Goal: Task Accomplishment & Management: Complete application form

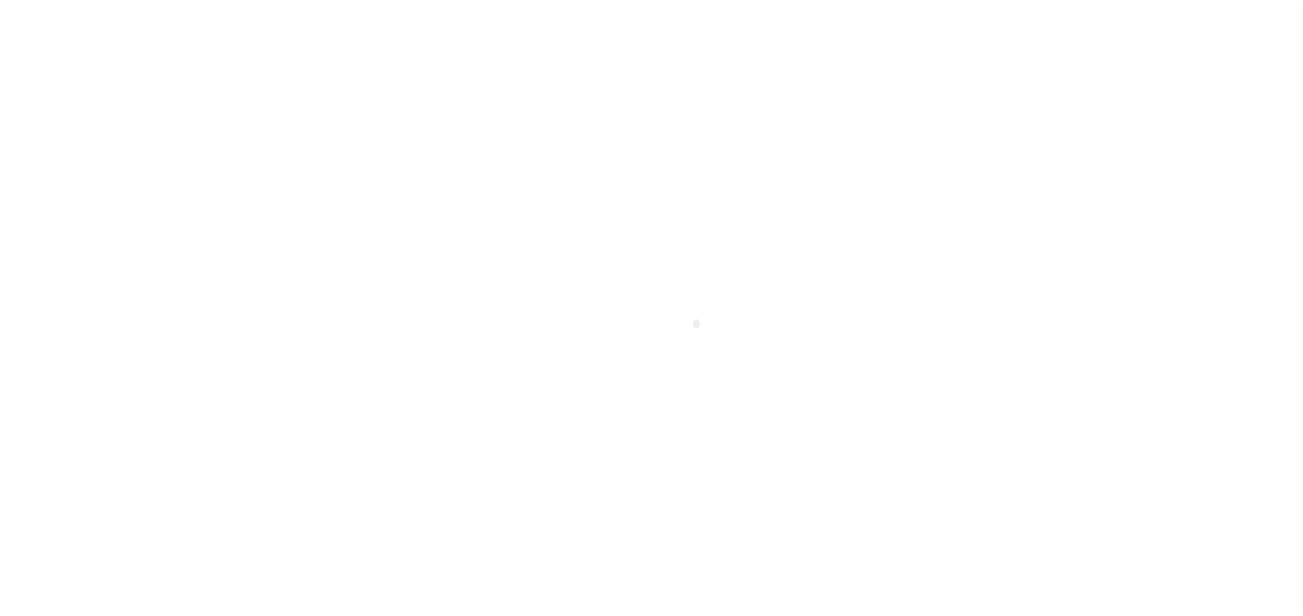
type input "EP-T000001"
type input "ep E ep"
select select
type input "[STREET_ADDRESS]"
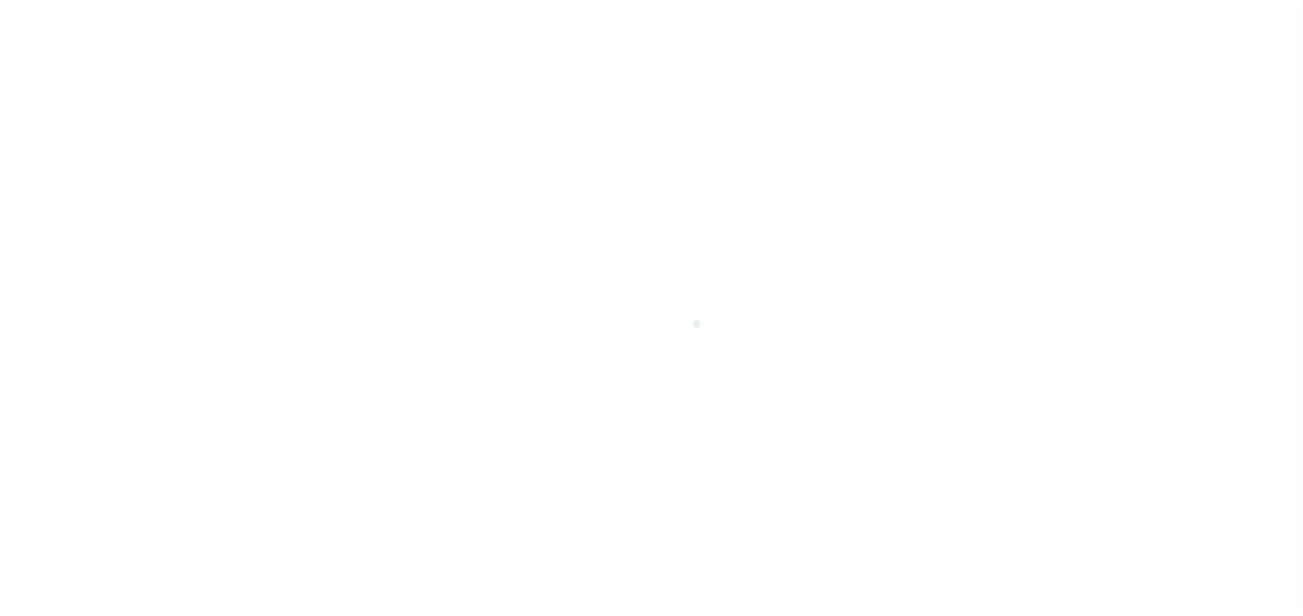
type input "[GEOGRAPHIC_DATA] NC 27405-7605"
type input "[DATE]"
select select "10"
select select "NonEscrow"
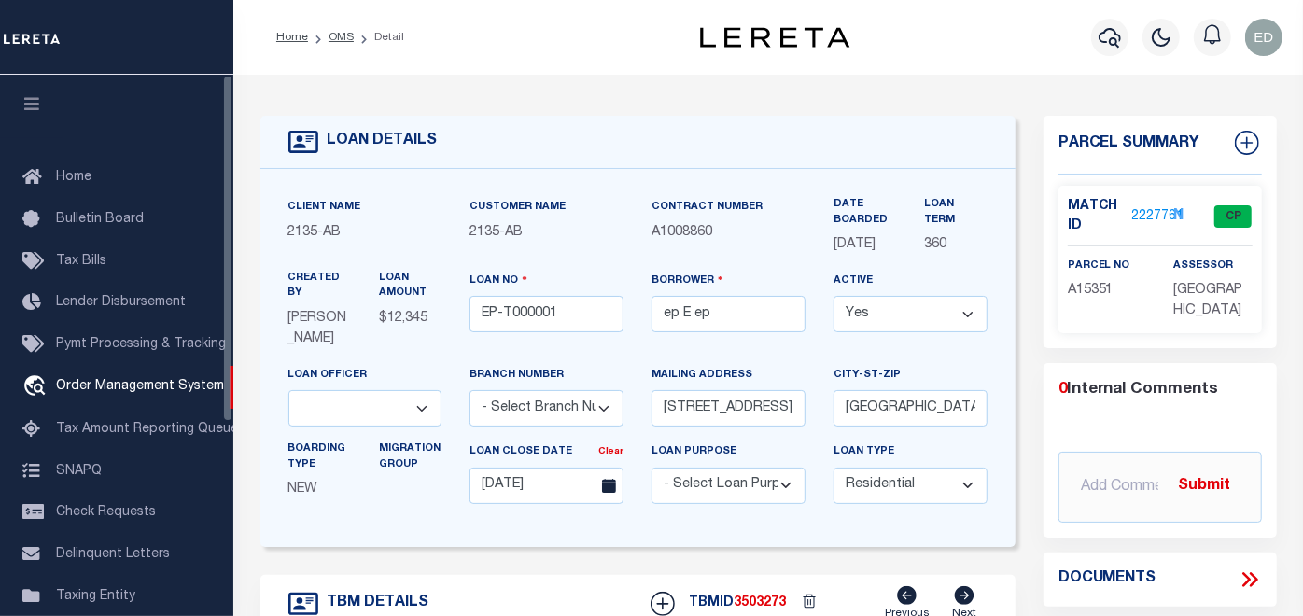
click at [37, 109] on icon "button" at bounding box center [31, 103] width 21 height 17
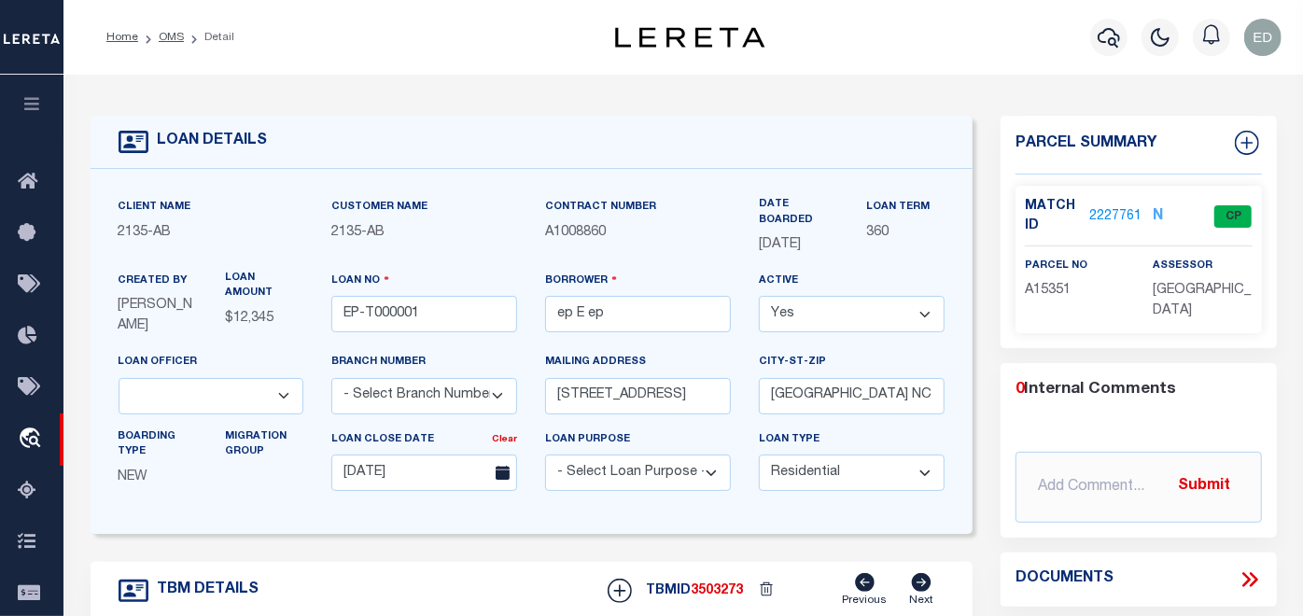
type input "[STREET_ADDRESS]"
select select
type input "BILLINGS MT 59101-1731"
type input "MT"
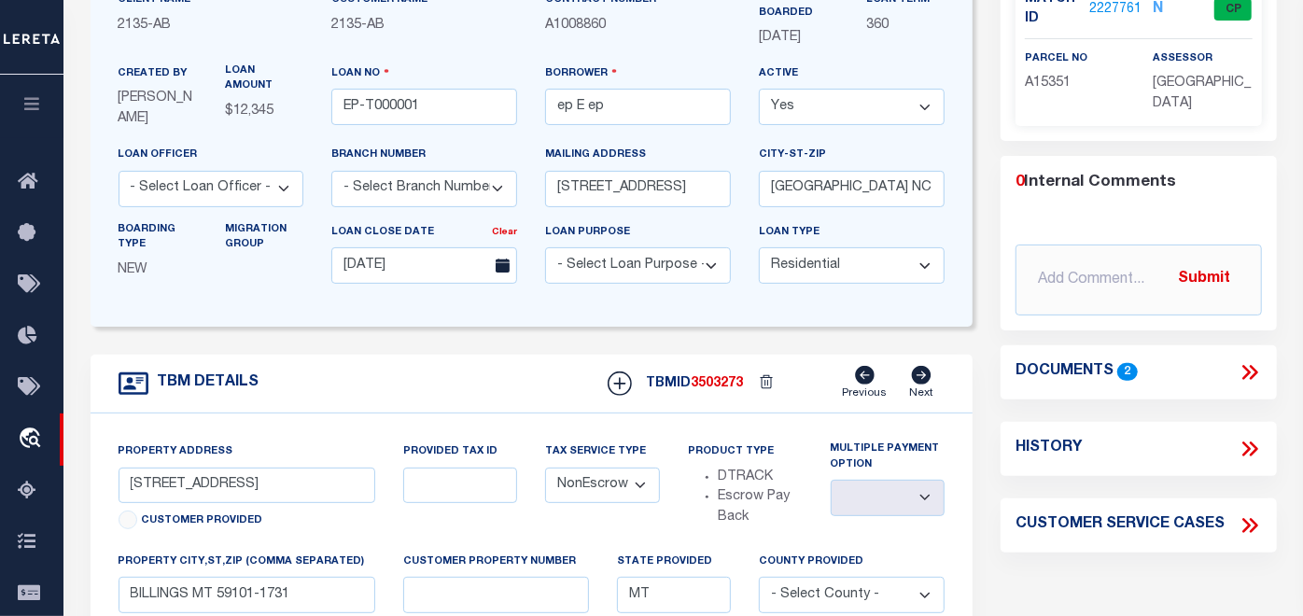
click at [1244, 368] on icon at bounding box center [1249, 372] width 24 height 24
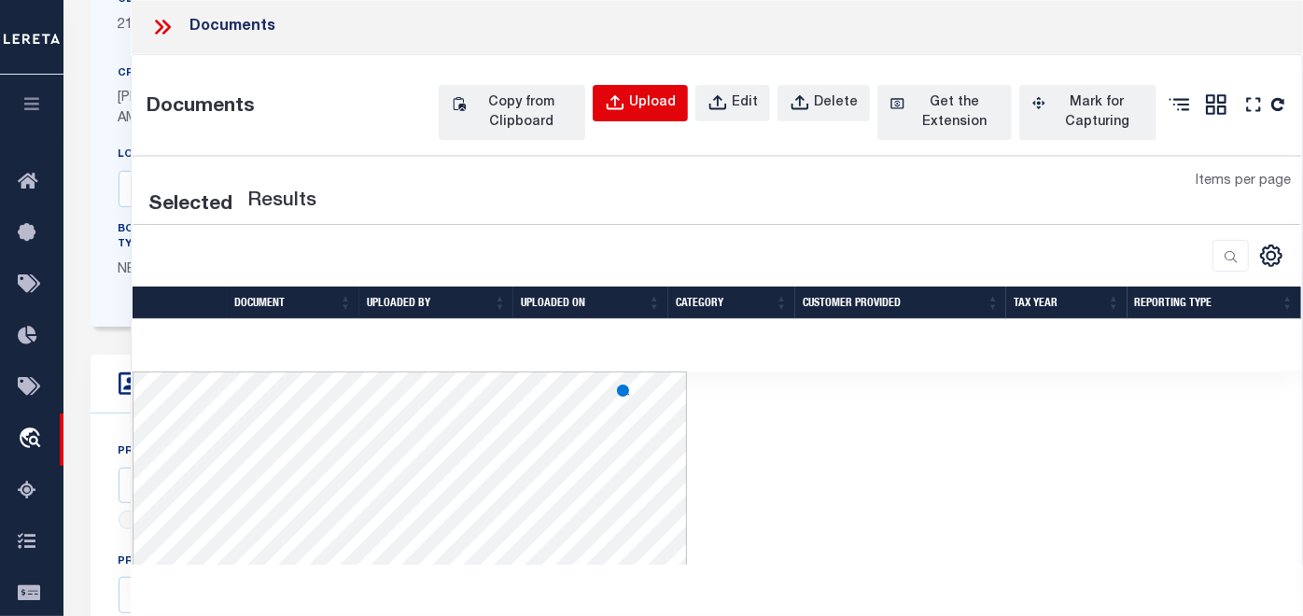
click at [656, 101] on div "Upload" at bounding box center [652, 103] width 47 height 21
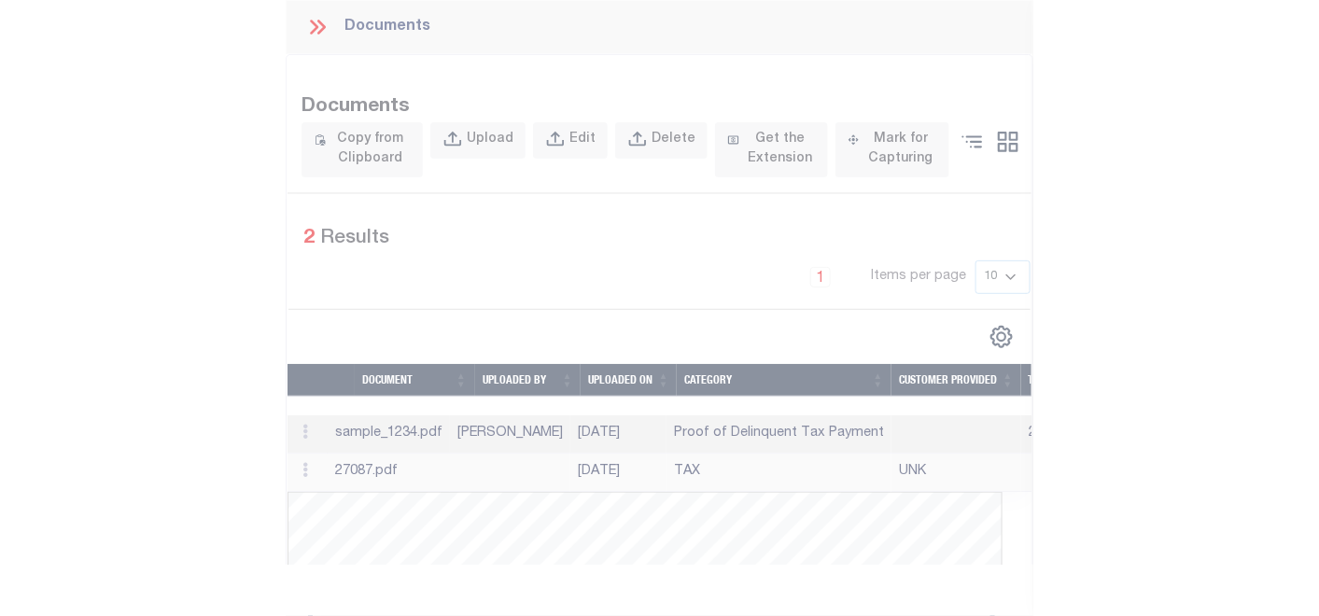
scroll to position [966, 0]
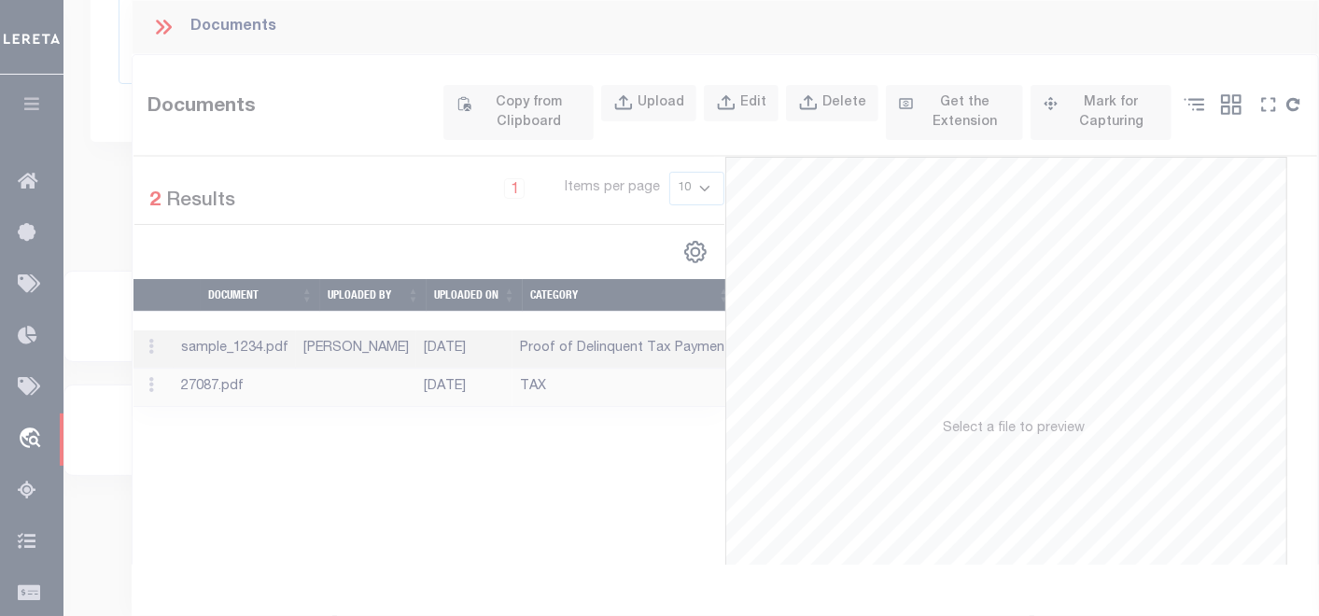
click at [743, 197] on div at bounding box center [659, 308] width 1319 height 616
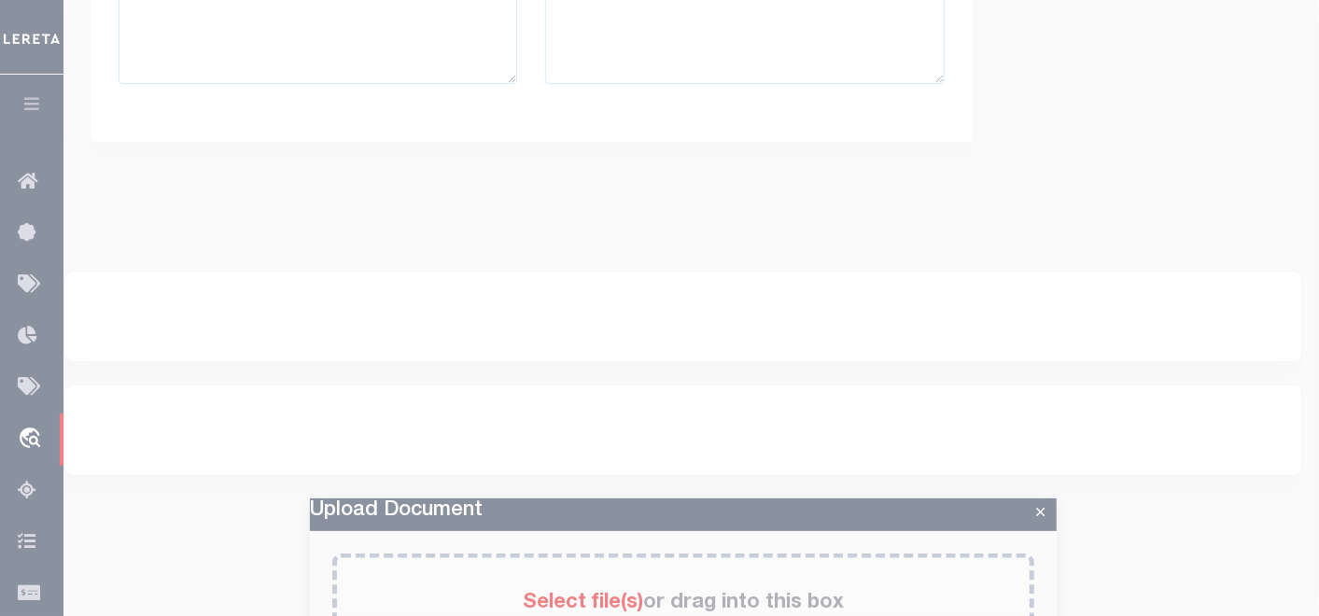
drag, startPoint x: 698, startPoint y: 346, endPoint x: 781, endPoint y: 394, distance: 95.7
click at [698, 346] on div at bounding box center [659, 308] width 1319 height 616
drag, startPoint x: 1015, startPoint y: 520, endPoint x: 1030, endPoint y: 519, distance: 15.0
click at [1026, 520] on div at bounding box center [659, 308] width 1319 height 616
click at [1033, 519] on div at bounding box center [659, 308] width 1319 height 616
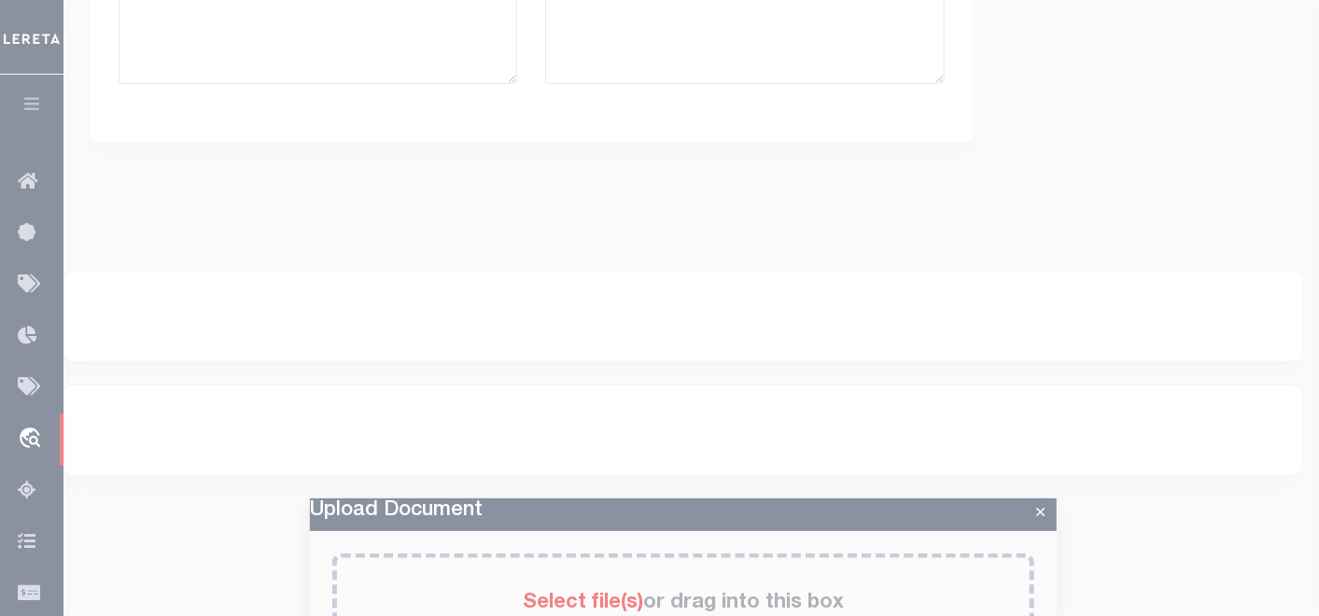
drag, startPoint x: 554, startPoint y: 213, endPoint x: 448, endPoint y: 155, distance: 121.1
click at [552, 211] on div at bounding box center [659, 308] width 1319 height 616
click at [447, 154] on div at bounding box center [659, 308] width 1319 height 616
click at [441, 152] on div at bounding box center [659, 308] width 1319 height 616
click at [480, 194] on div at bounding box center [659, 308] width 1319 height 616
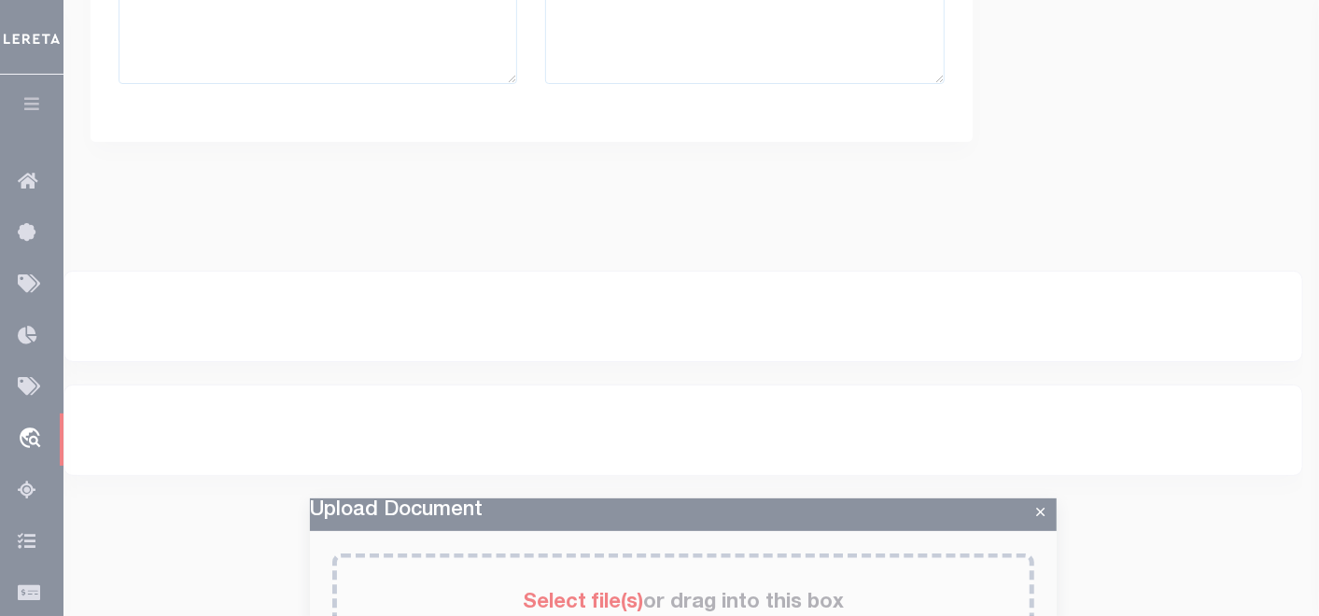
drag, startPoint x: 480, startPoint y: 192, endPoint x: 365, endPoint y: 136, distance: 127.7
click at [477, 191] on div at bounding box center [659, 308] width 1319 height 616
click at [394, 165] on div at bounding box center [659, 308] width 1319 height 616
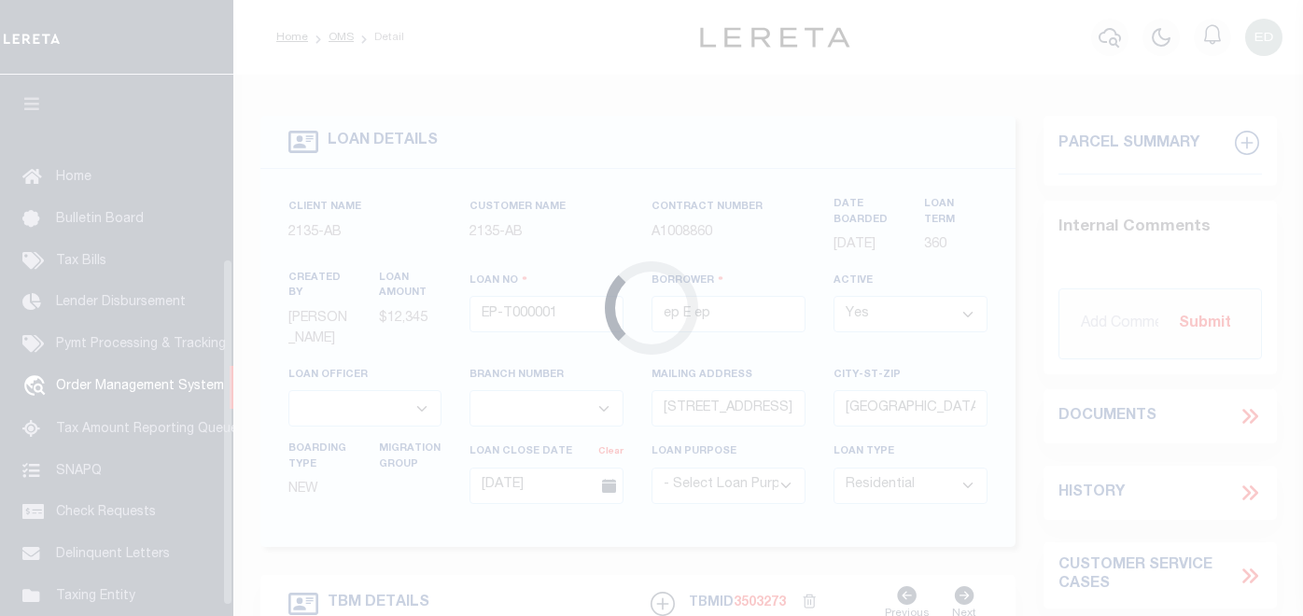
select select "10"
select select "NonEscrow"
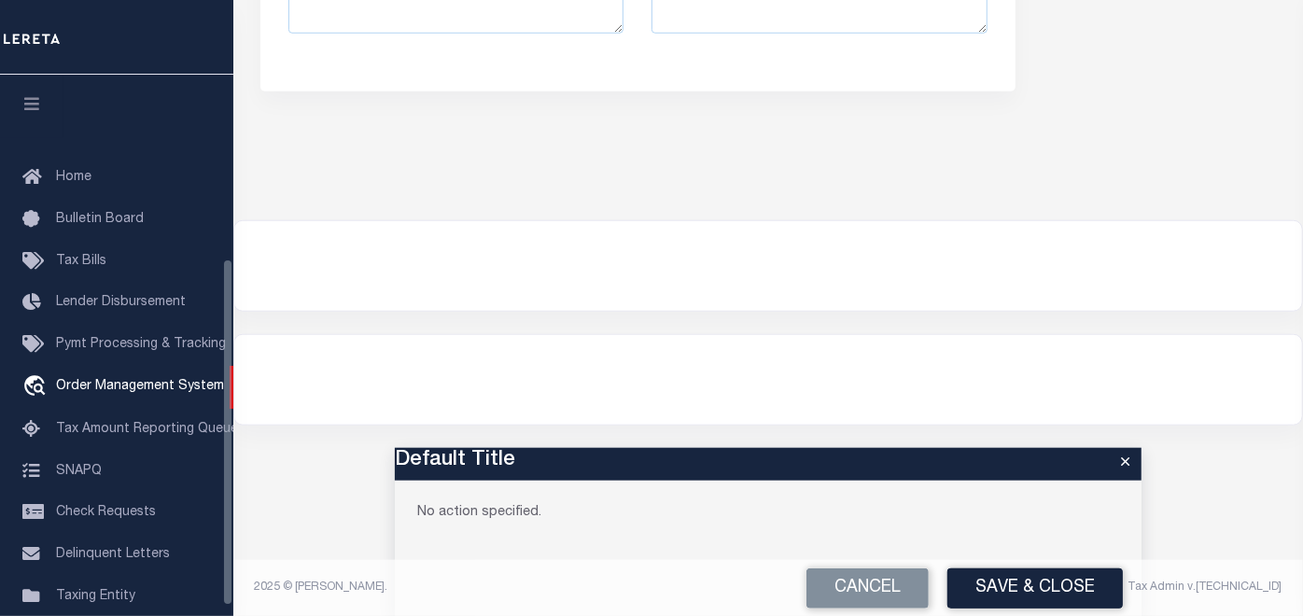
scroll to position [285, 0]
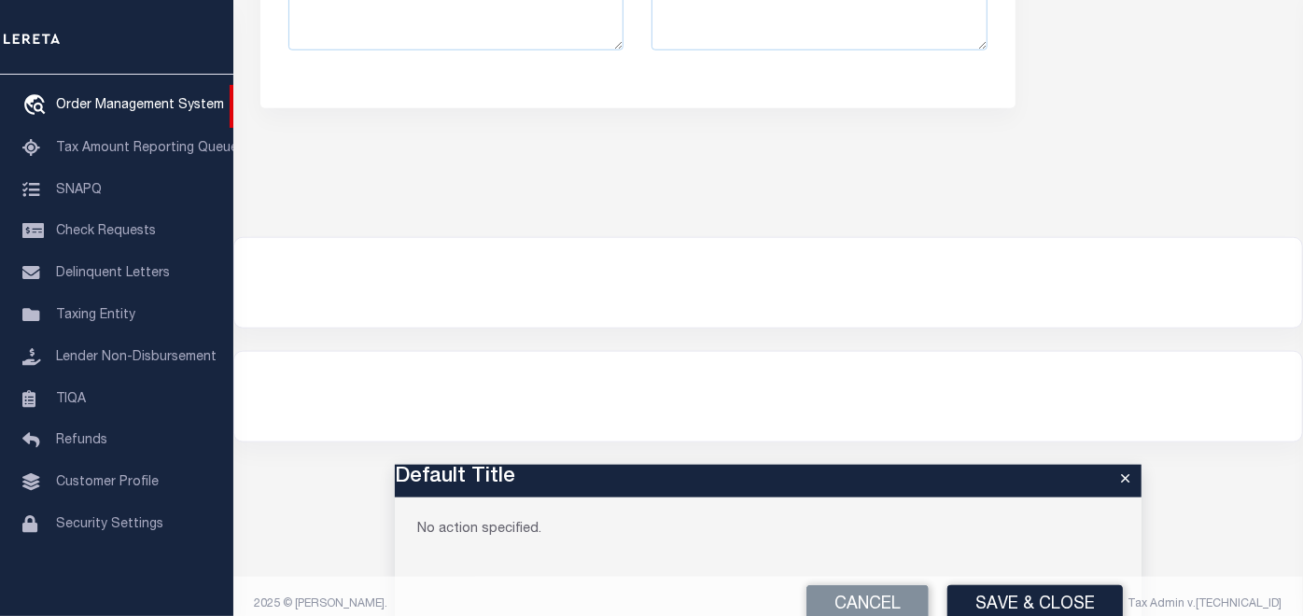
type input "502 YELLOWSTONE AVE"
select select
type input "BILLINGS MT 59101-1731"
type input "MT"
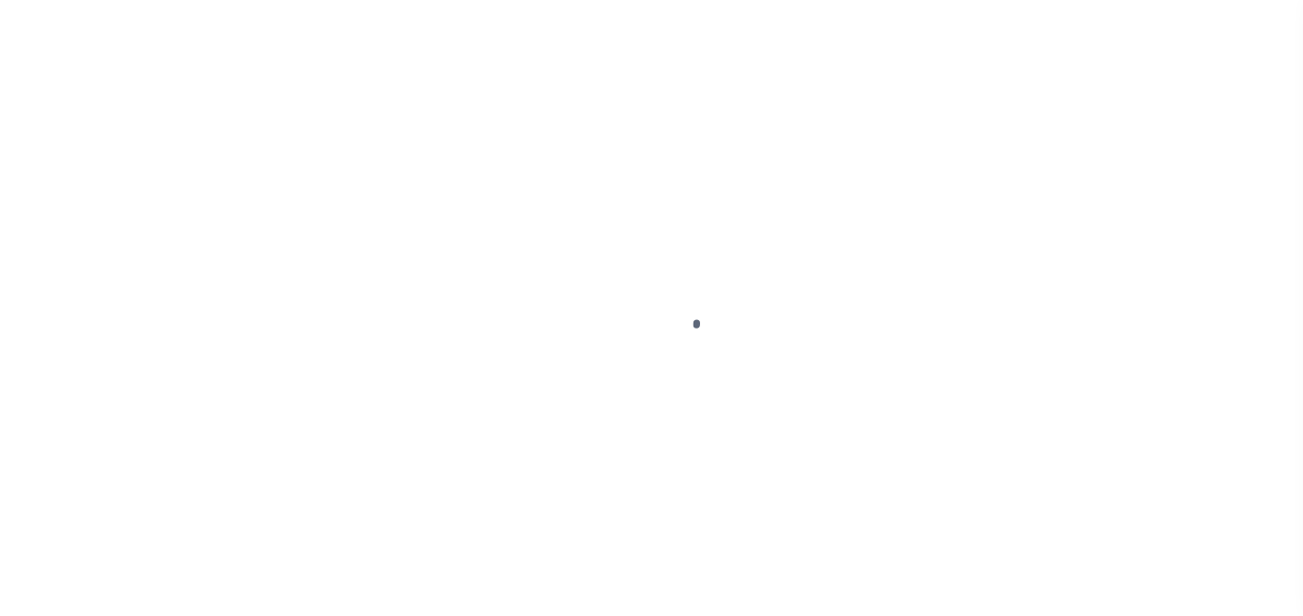
scroll to position [804, 0]
type input "EP-T000001"
type input "ep E ep"
select select
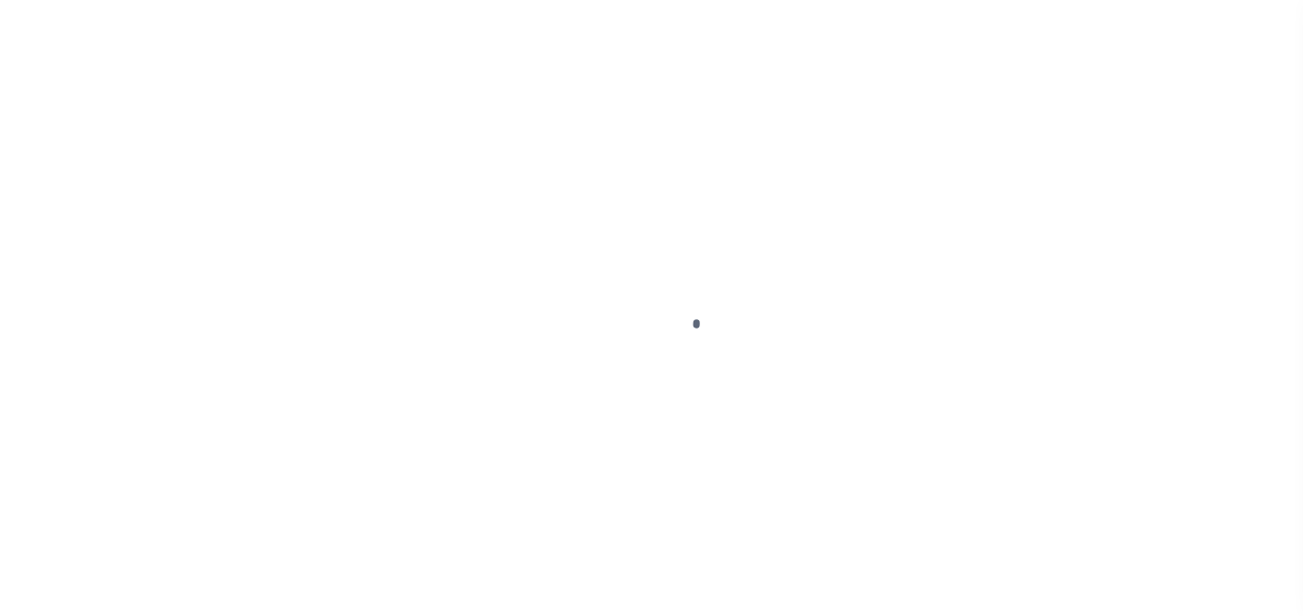
type input "[STREET_ADDRESS]"
type input "[GEOGRAPHIC_DATA] NC 27405-7605"
type input "[DATE]"
select select "10"
select select "NonEscrow"
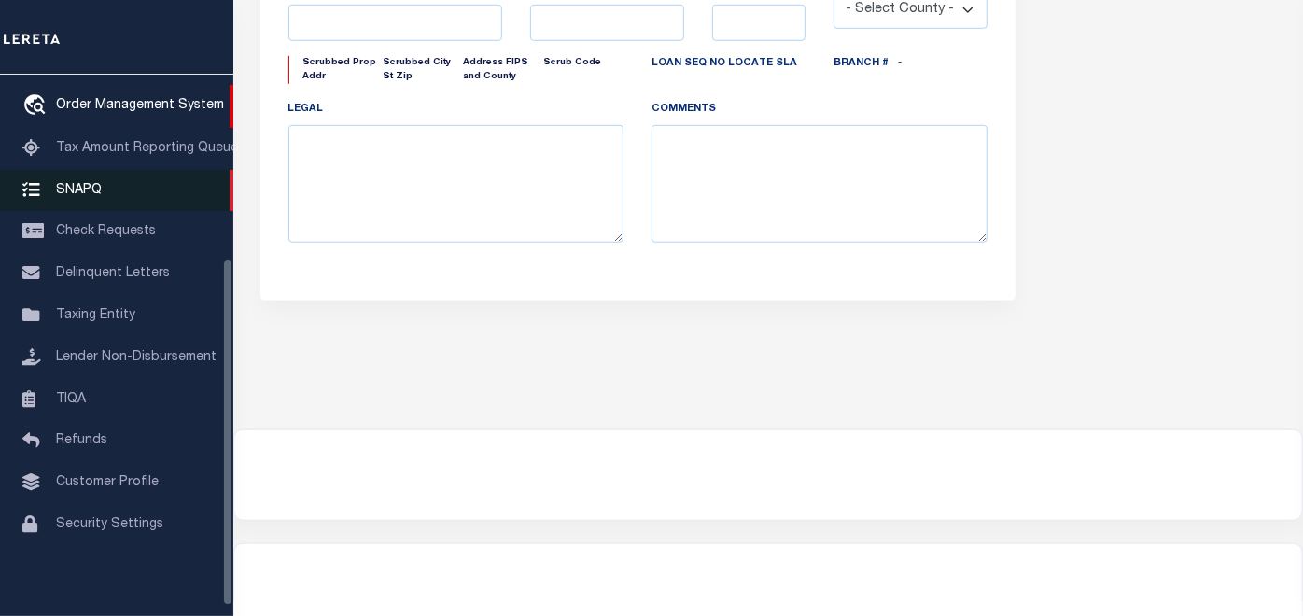
type input "[STREET_ADDRESS]"
select select
type input "BILLINGS MT 59101-1731"
type input "MT"
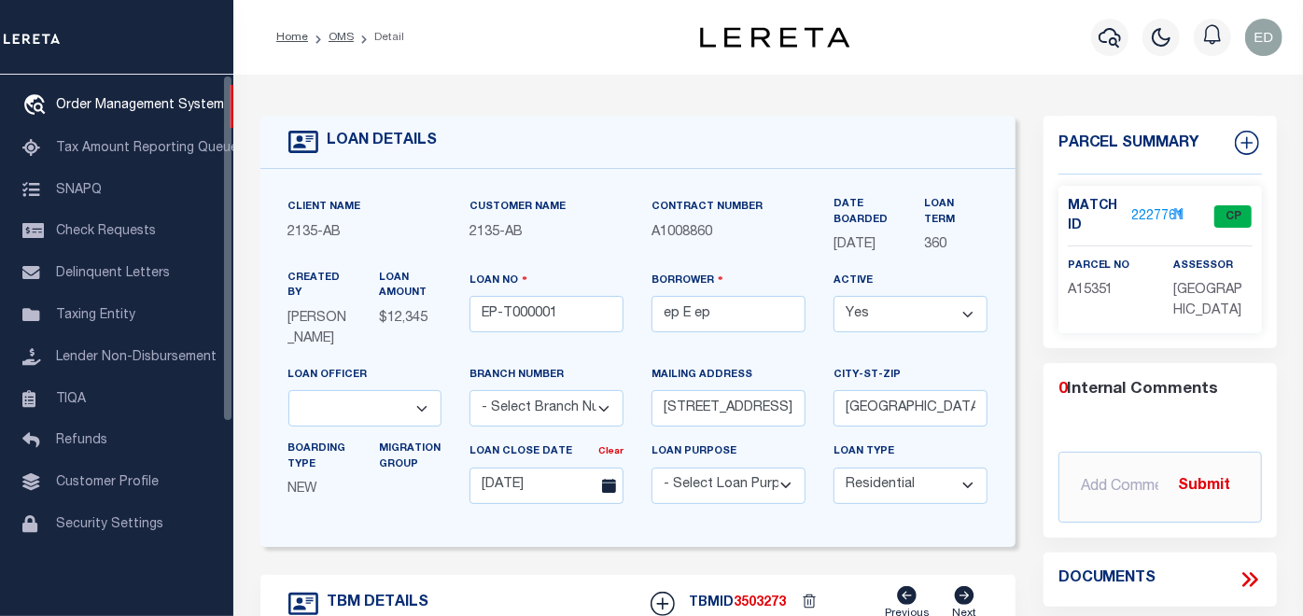
scroll to position [0, 0]
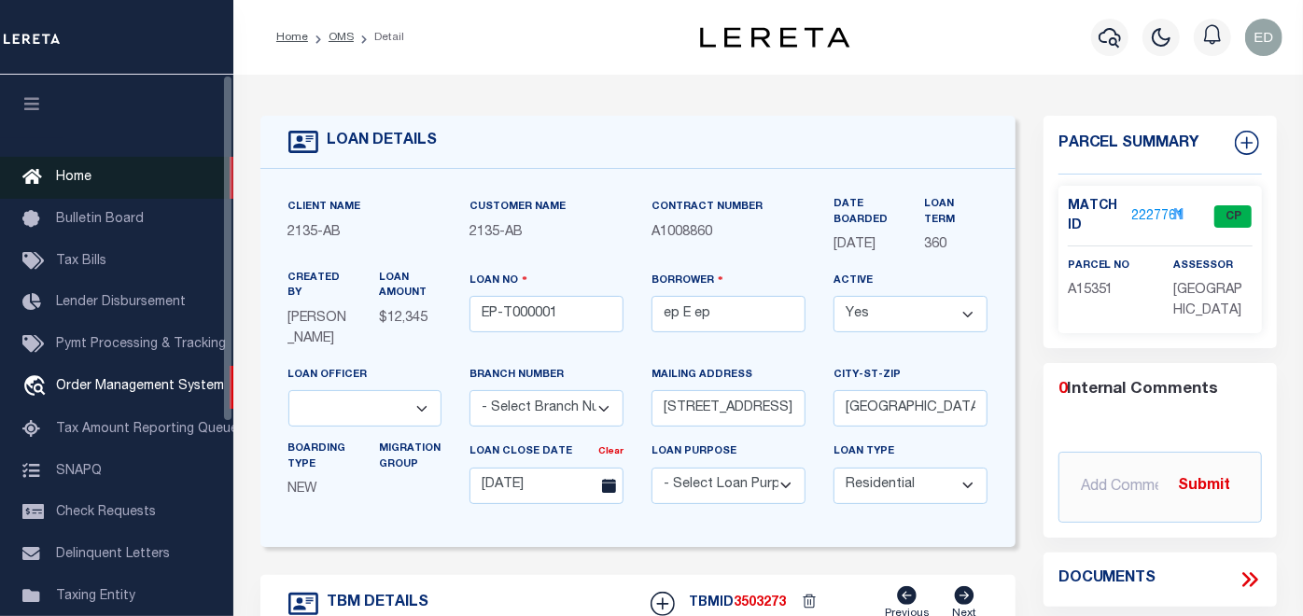
click at [39, 109] on icon "button" at bounding box center [31, 103] width 21 height 17
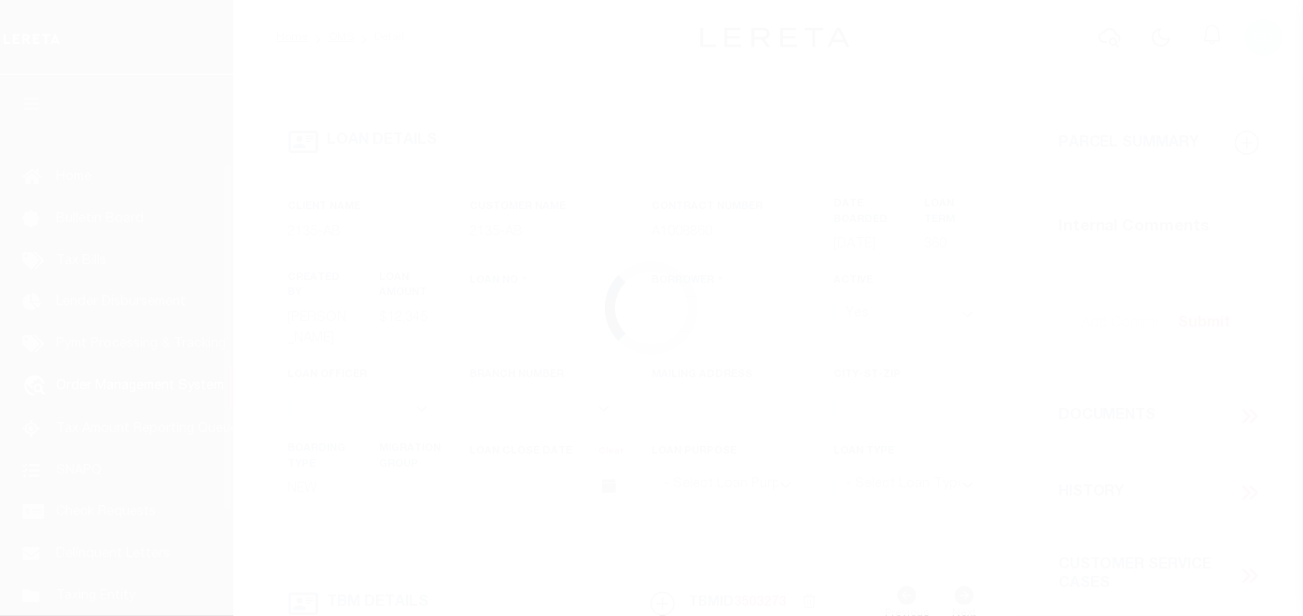
scroll to position [138, 0]
type input "EP-T000001"
type input "ep E ep"
select select
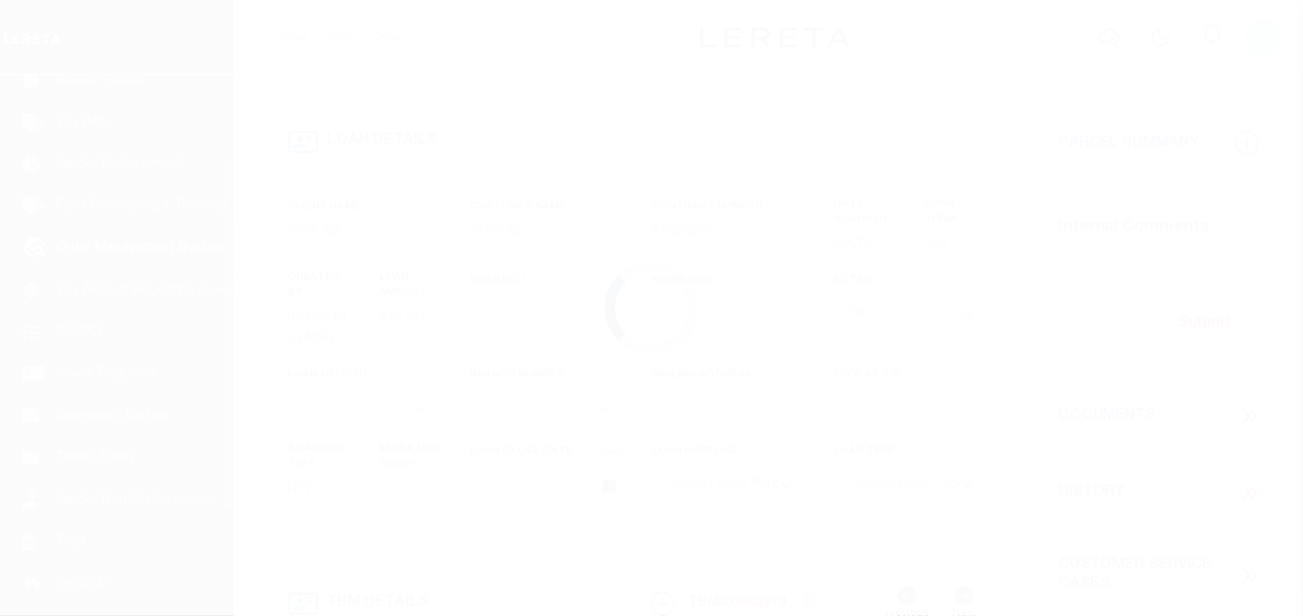
type input "[STREET_ADDRESS]"
type input "[GEOGRAPHIC_DATA] NC 27405-7605"
type input "[DATE]"
select select "10"
select select "NonEscrow"
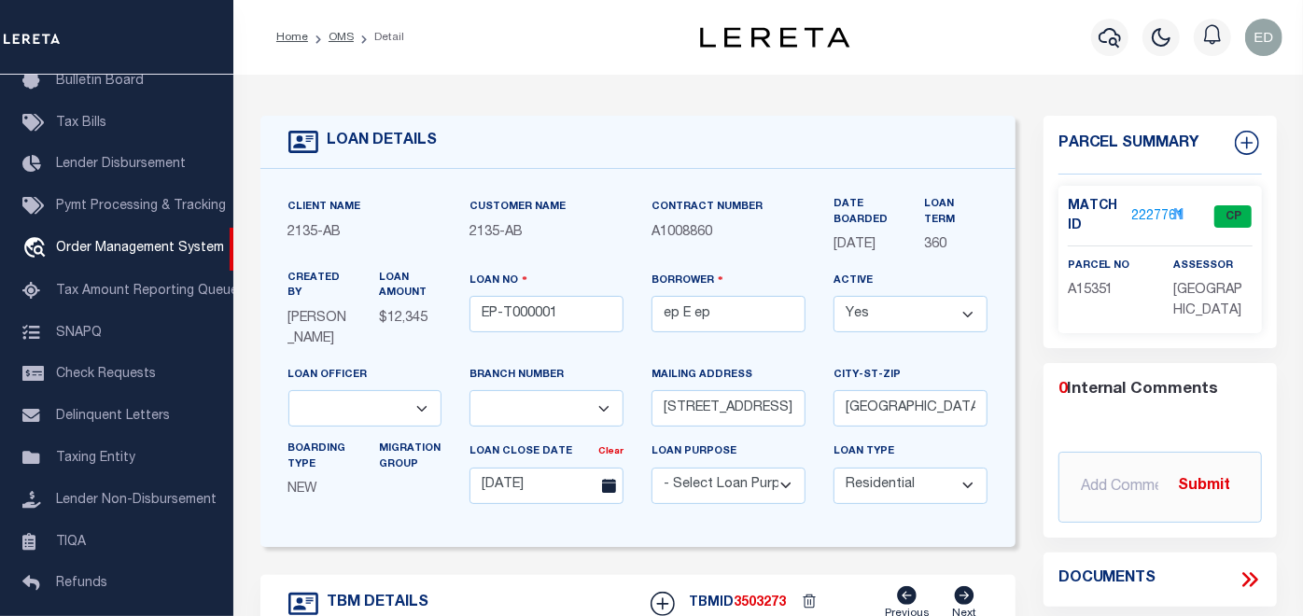
type input "[STREET_ADDRESS]"
select select
type input "BILLINGS MT 59101-1731"
type input "MT"
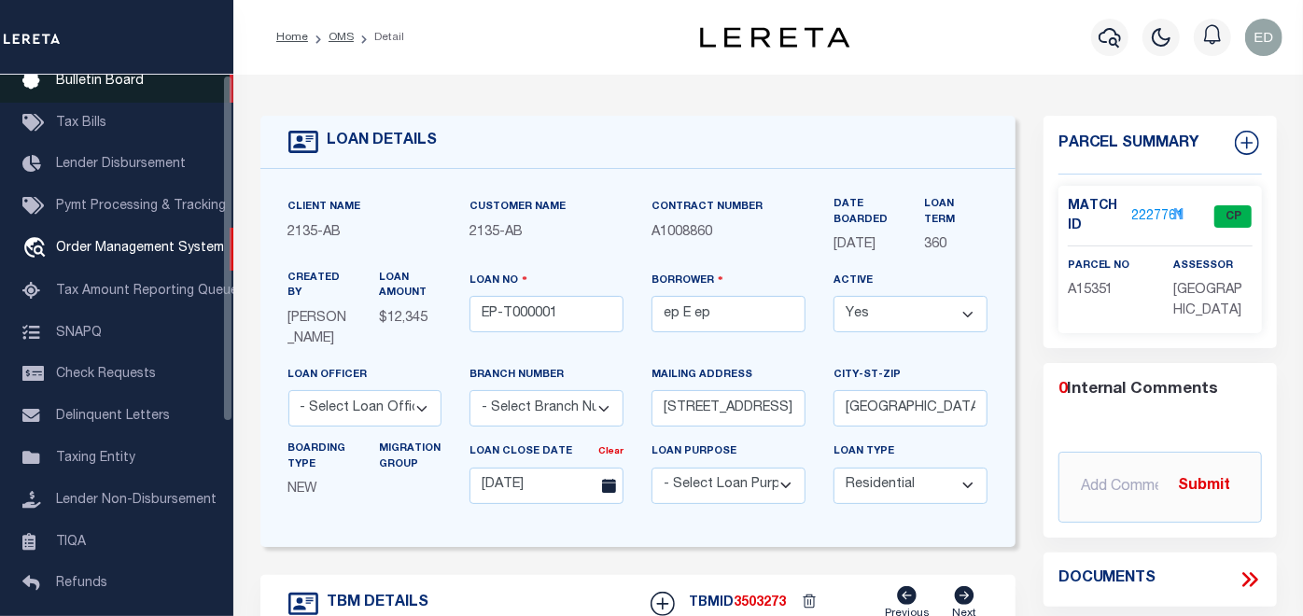
scroll to position [0, 0]
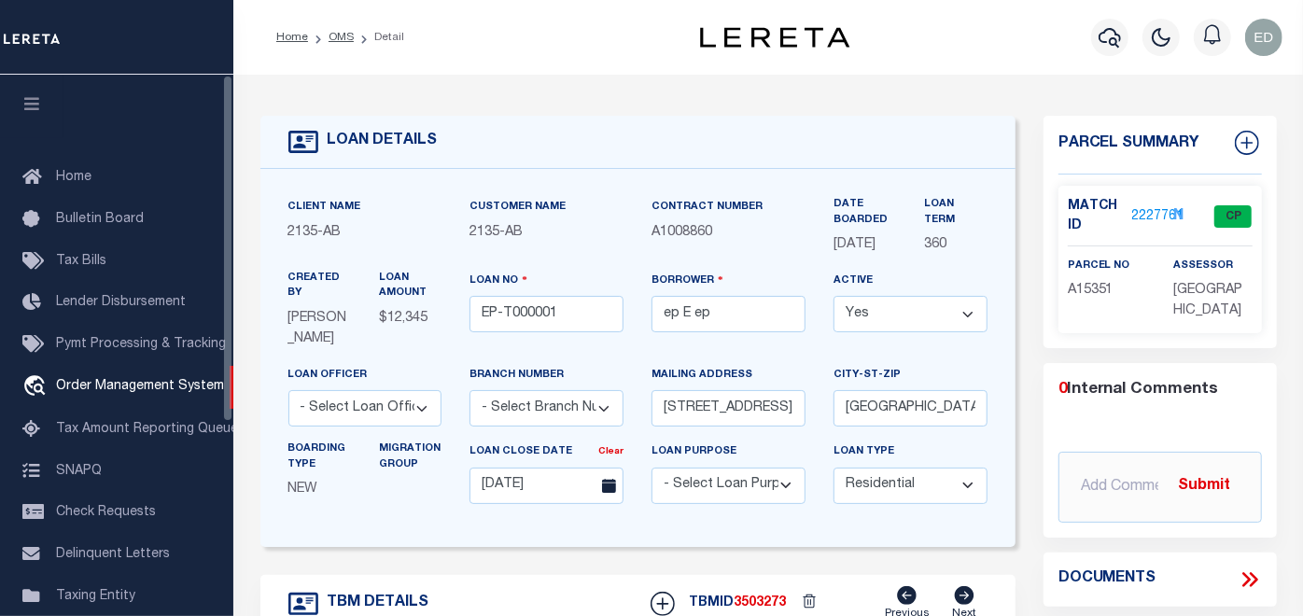
drag, startPoint x: 14, startPoint y: 87, endPoint x: 30, endPoint y: 104, distance: 23.1
click at [21, 91] on button "button" at bounding box center [31, 106] width 63 height 63
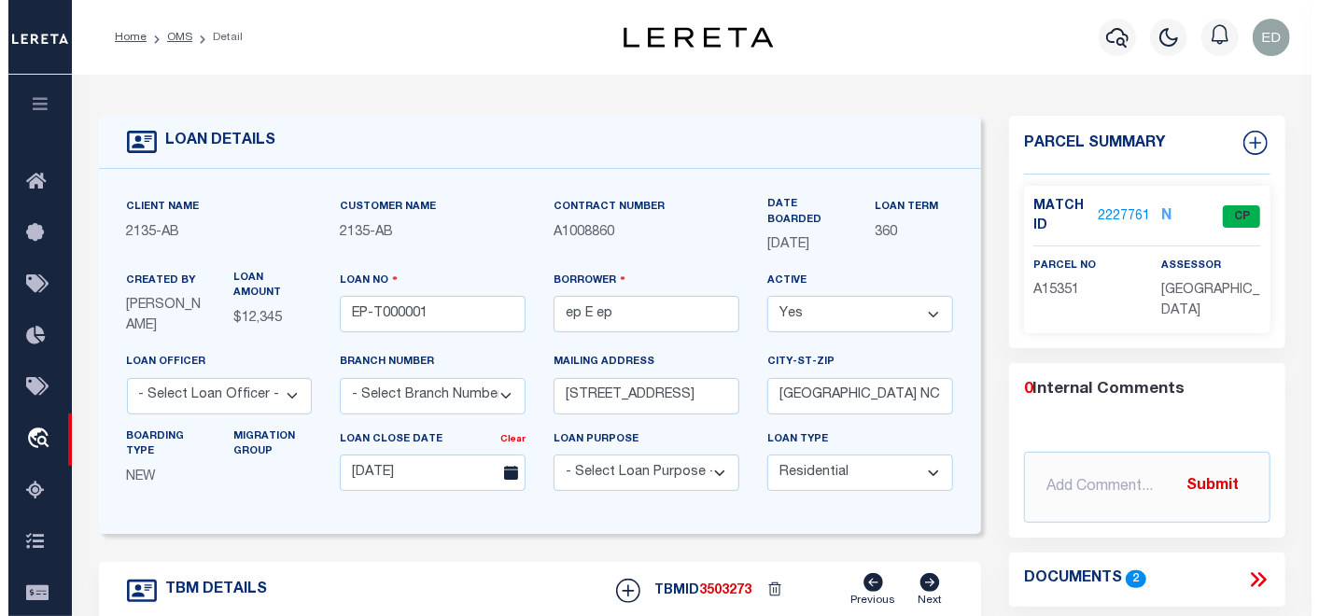
scroll to position [207, 0]
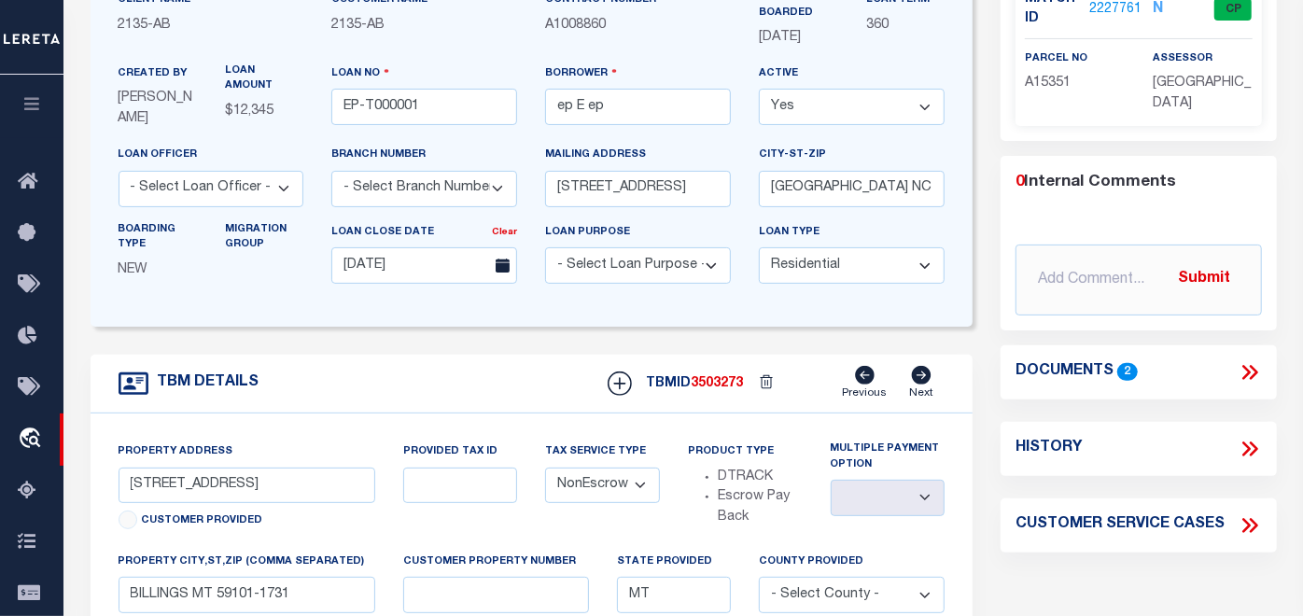
click at [1242, 372] on icon at bounding box center [1249, 372] width 24 height 24
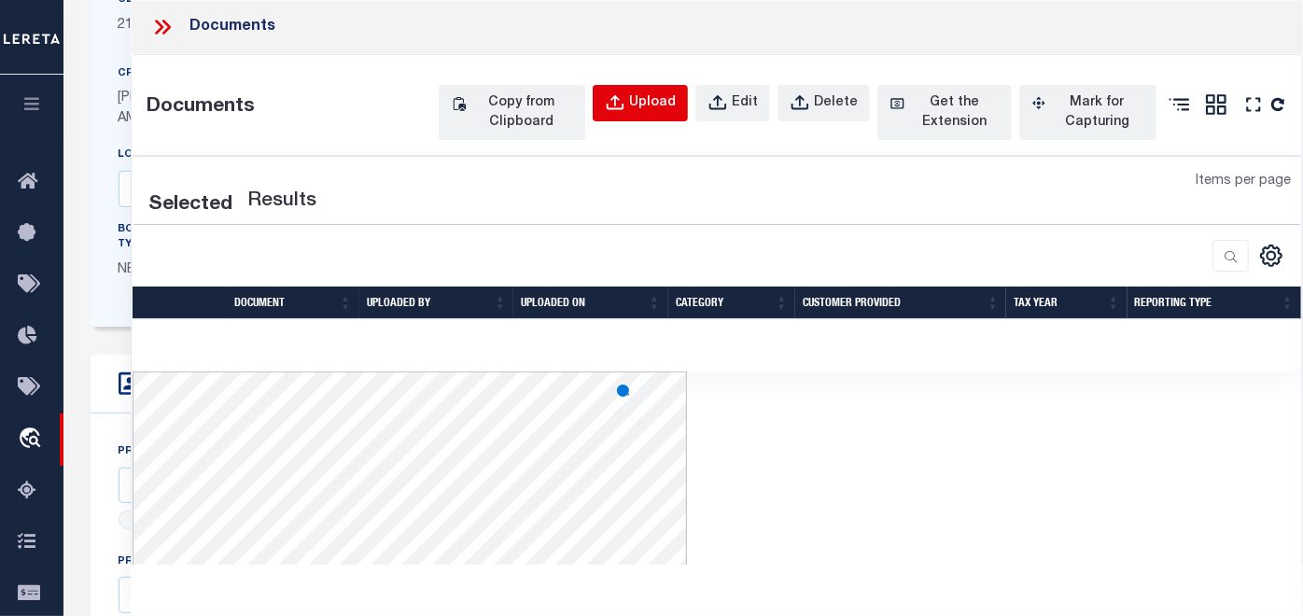
click at [644, 105] on div "Upload" at bounding box center [652, 103] width 47 height 21
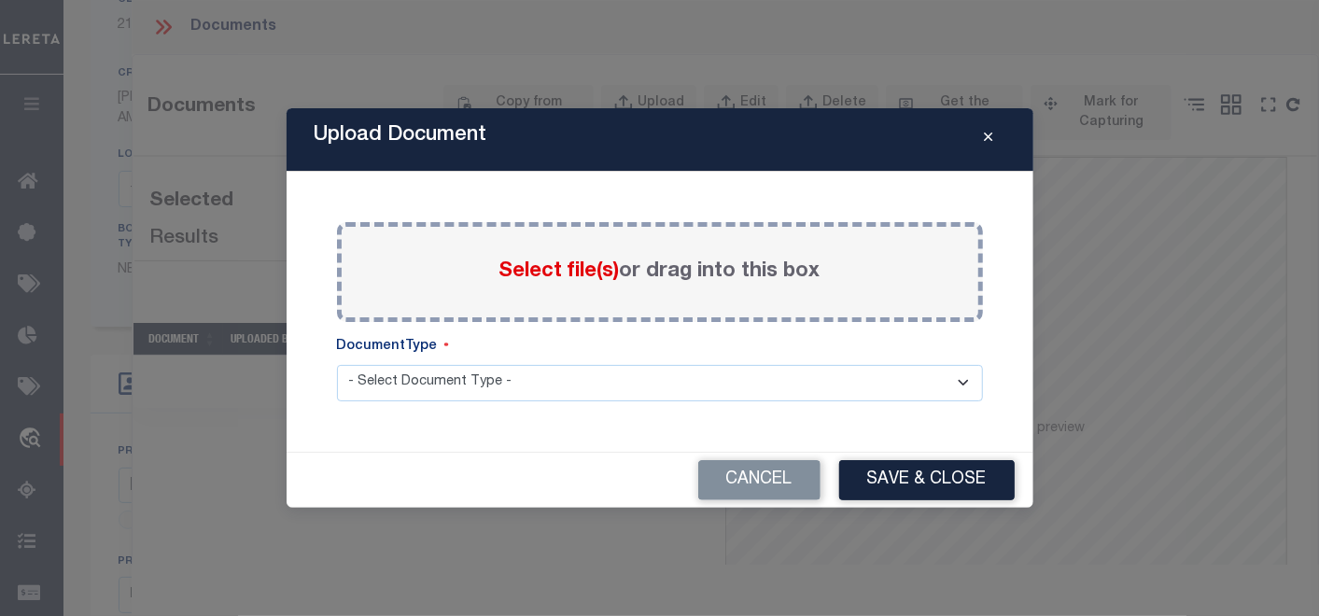
click at [991, 140] on icon "Close" at bounding box center [988, 138] width 8 height 14
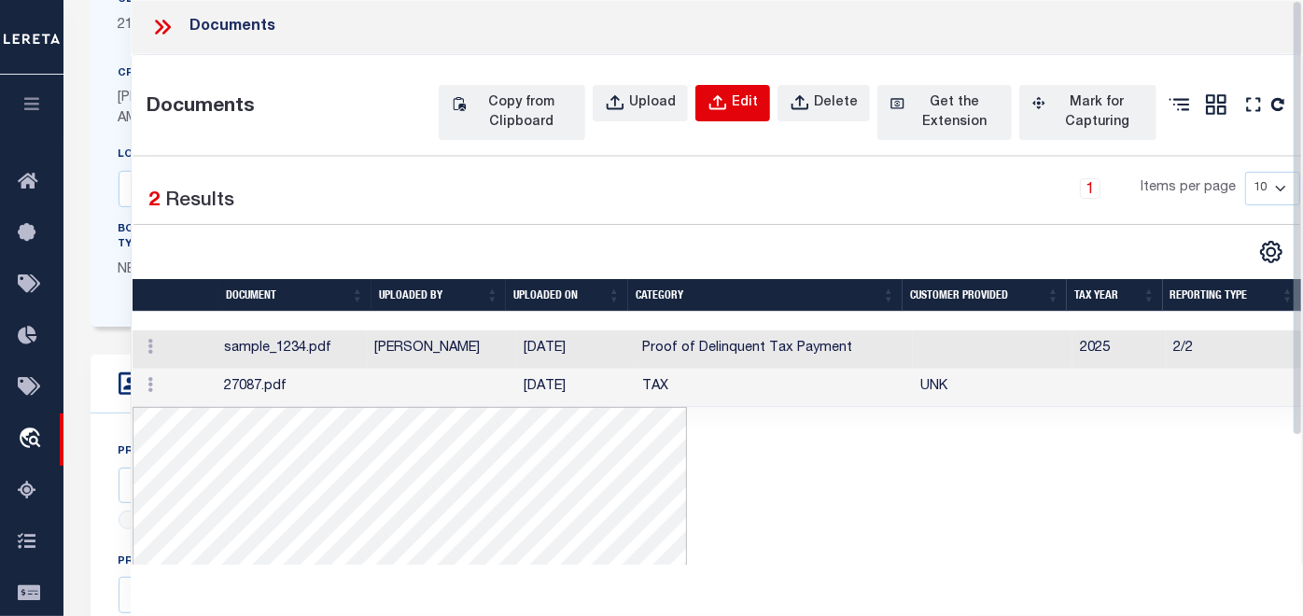
click at [738, 101] on div "Edit" at bounding box center [745, 103] width 26 height 21
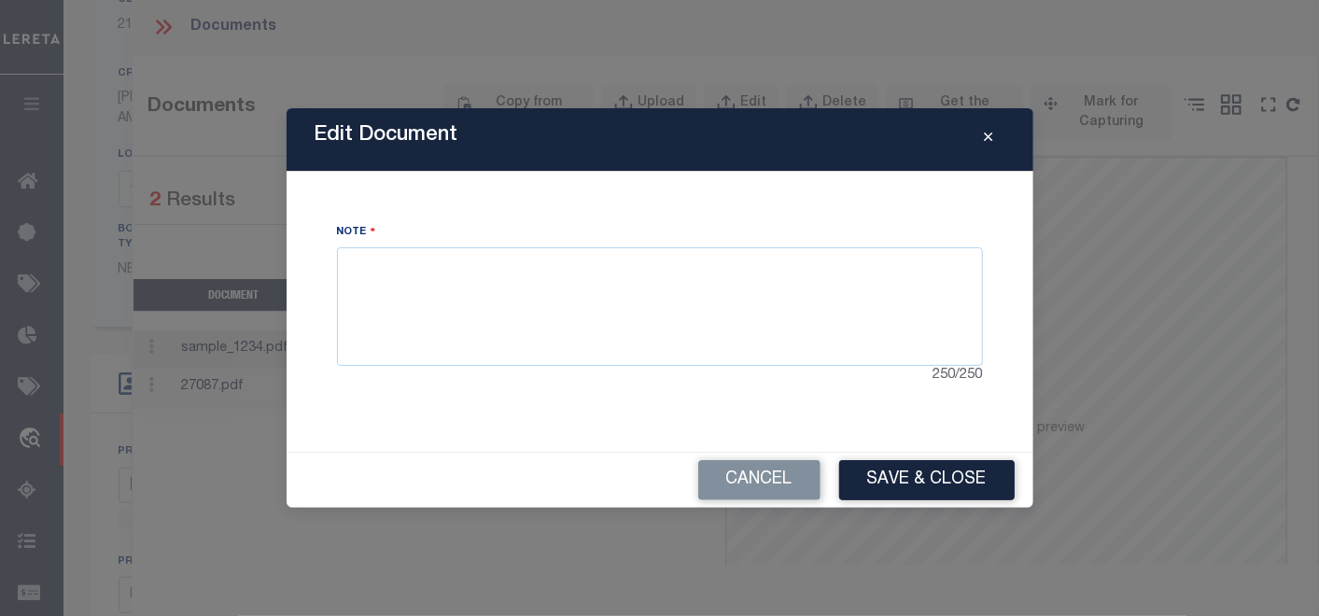
click at [991, 141] on icon "Close" at bounding box center [988, 138] width 8 height 14
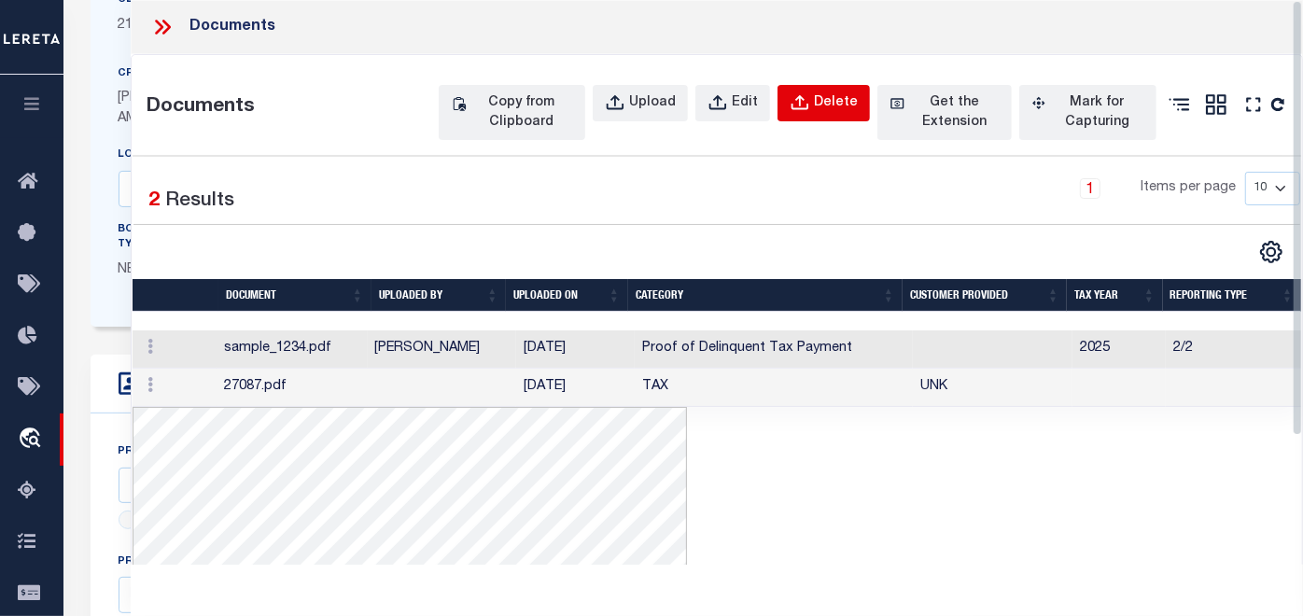
click at [810, 105] on button "Delete" at bounding box center [823, 103] width 92 height 36
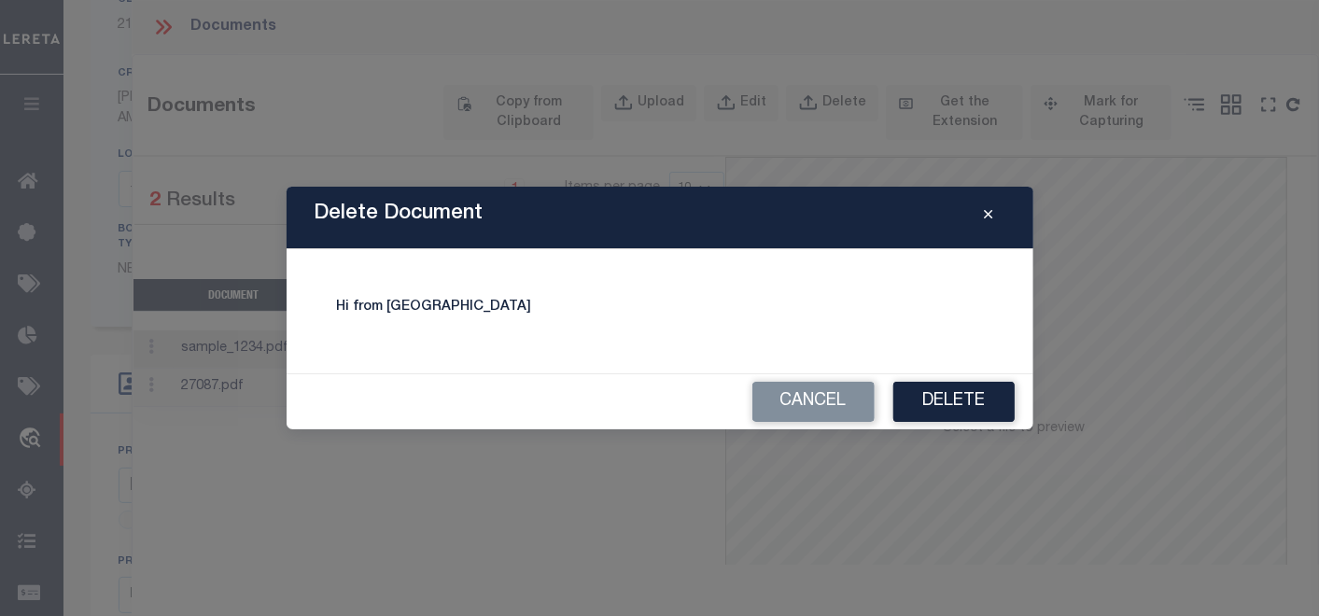
click at [991, 216] on icon "Close" at bounding box center [988, 215] width 8 height 14
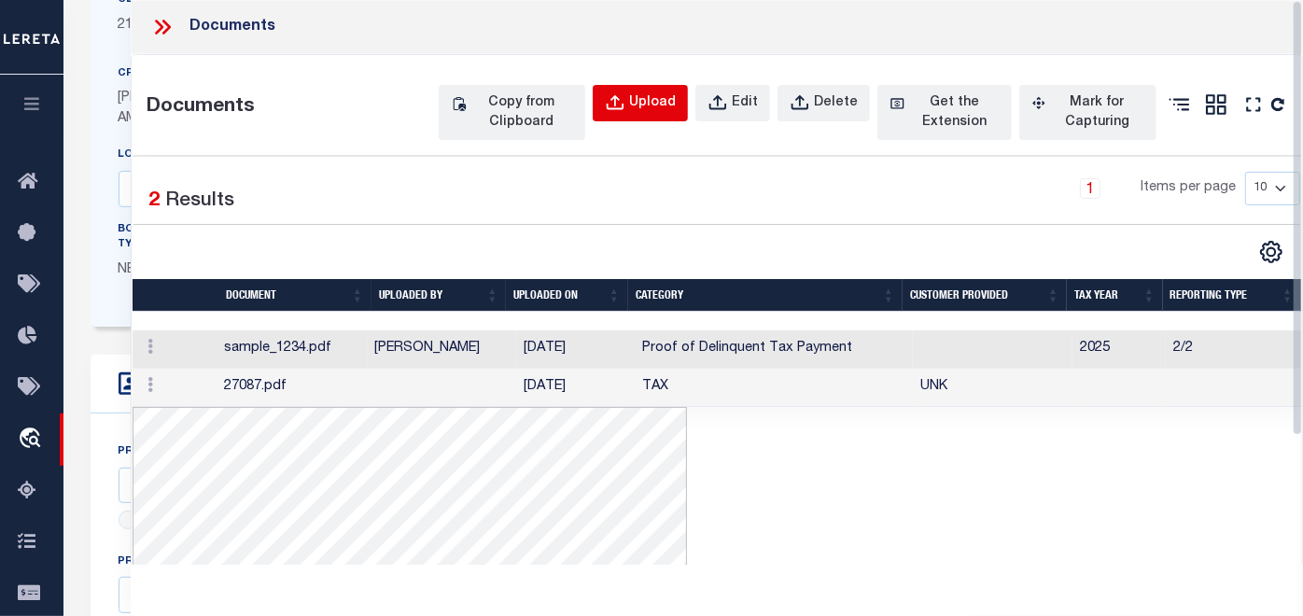
click at [662, 102] on div "Upload" at bounding box center [652, 103] width 47 height 21
